Goal: Information Seeking & Learning: Learn about a topic

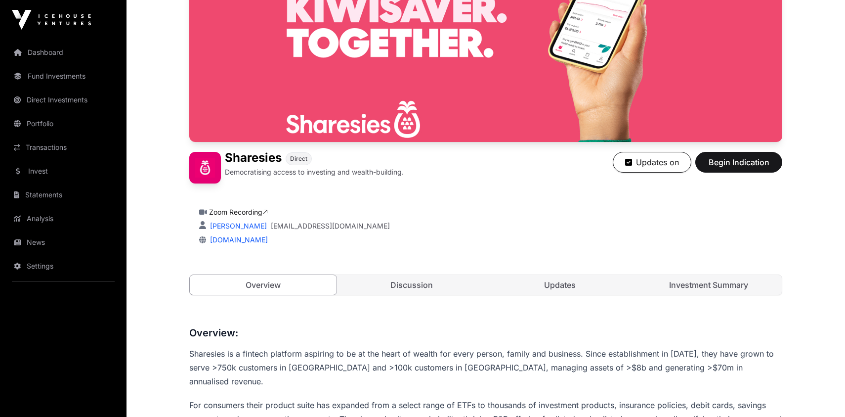
scroll to position [269, 0]
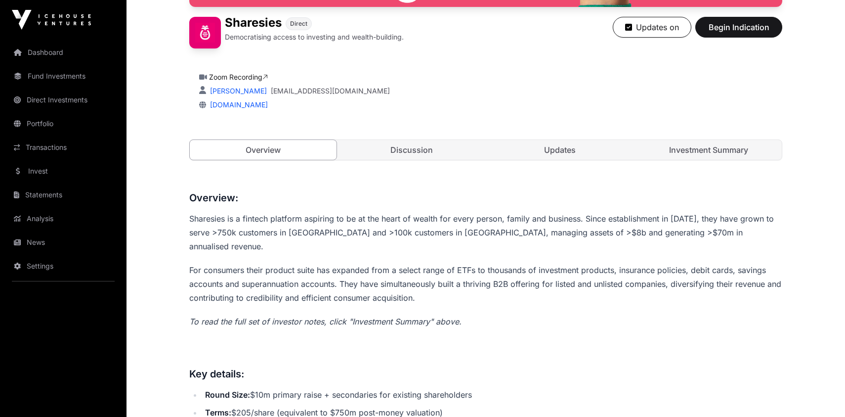
click at [566, 154] on link "Updates" at bounding box center [560, 150] width 147 height 20
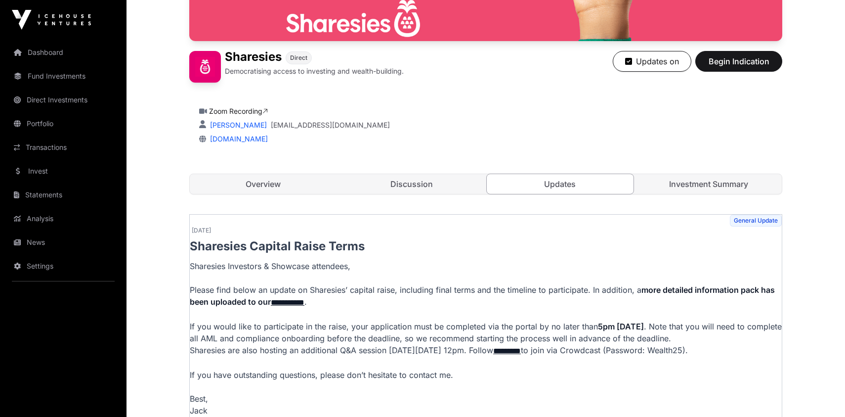
scroll to position [314, 0]
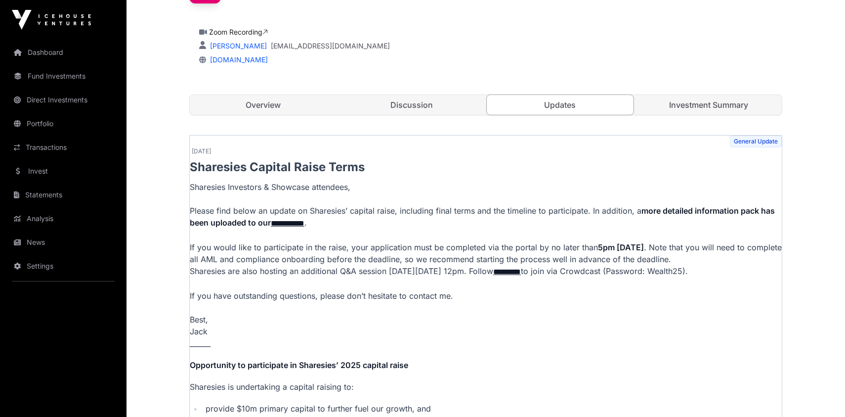
click at [708, 108] on link "Investment Summary" at bounding box center [708, 105] width 147 height 20
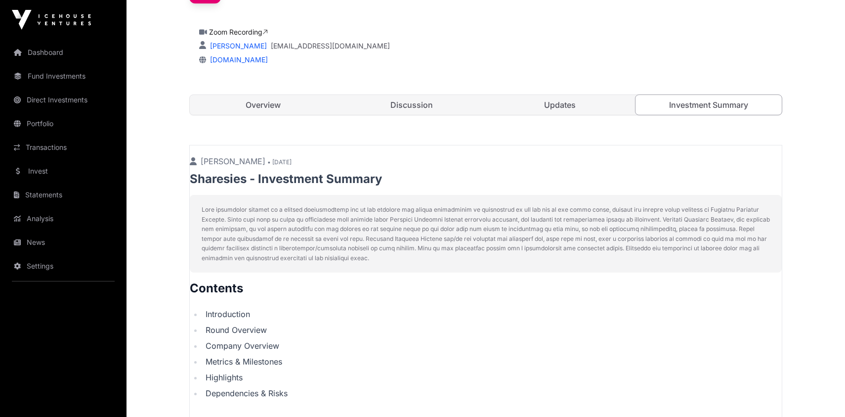
click at [268, 102] on link "Overview" at bounding box center [263, 105] width 147 height 20
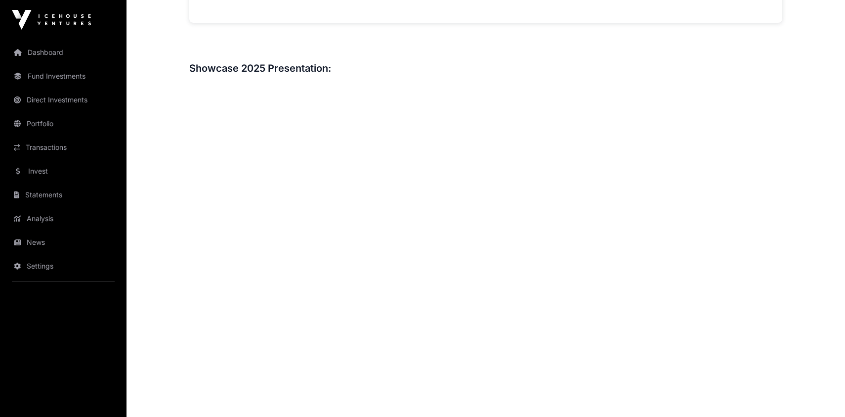
scroll to position [1096, 0]
